Goal: Task Accomplishment & Management: Manage account settings

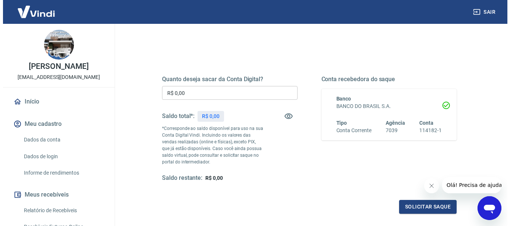
scroll to position [75, 0]
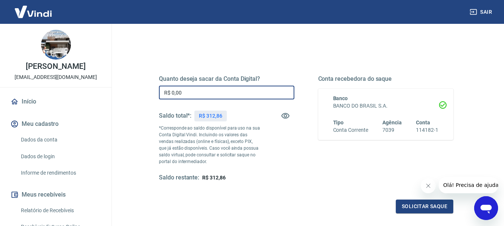
drag, startPoint x: 189, startPoint y: 91, endPoint x: 153, endPoint y: 90, distance: 36.2
click at [153, 90] on div "Quanto deseja sacar da Conta Digital? R$ 0,00 ​ Saldo total*: R$ 312,86 *Corres…" at bounding box center [306, 133] width 312 height 180
type input "R$ 312,86"
click at [430, 208] on button "Solicitar saque" at bounding box center [424, 207] width 57 height 14
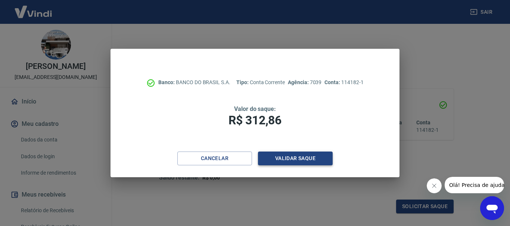
click at [284, 160] on button "Validar saque" at bounding box center [295, 159] width 75 height 14
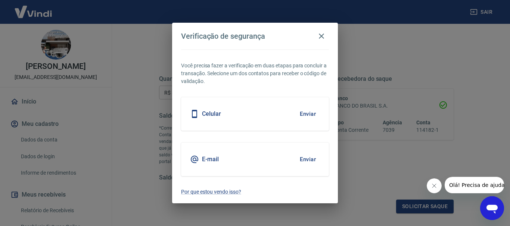
click at [306, 159] on button "Enviar" at bounding box center [308, 160] width 24 height 16
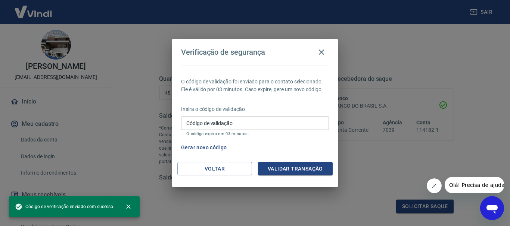
click at [219, 126] on input "Código de validação" at bounding box center [255, 123] width 148 height 14
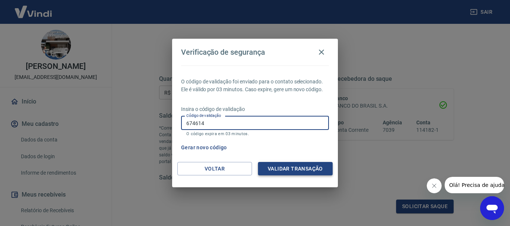
type input "674614"
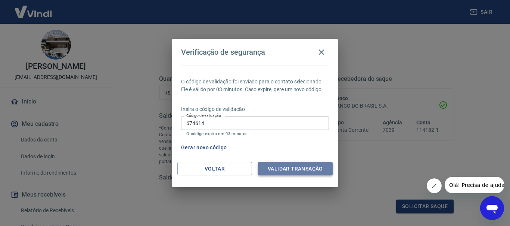
click at [292, 164] on button "Validar transação" at bounding box center [295, 169] width 75 height 14
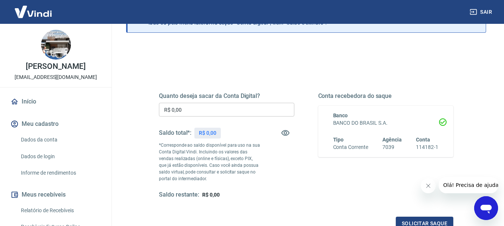
scroll to position [75, 0]
